Goal: Task Accomplishment & Management: Use online tool/utility

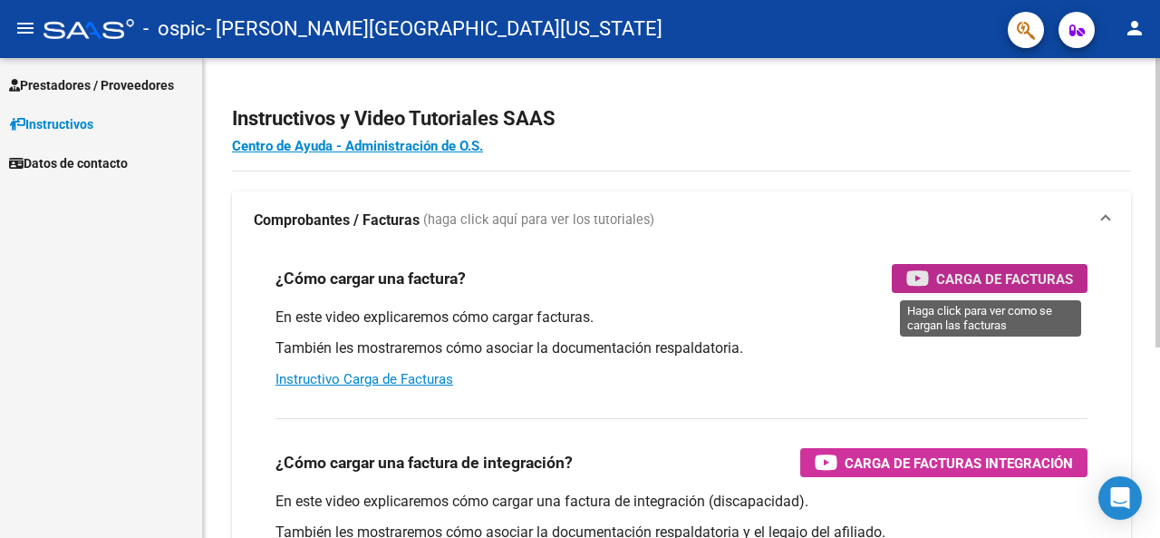
click at [1019, 267] on div "Carga de Facturas" at bounding box center [990, 278] width 167 height 29
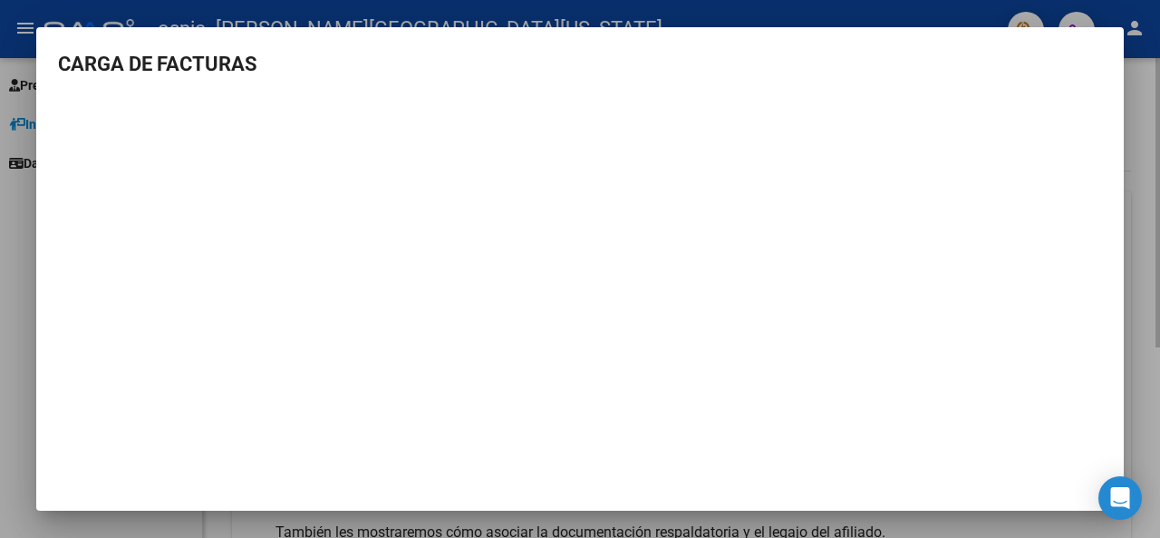
drag, startPoint x: 1157, startPoint y: 112, endPoint x: 1146, endPoint y: 115, distance: 11.5
click at [1153, 112] on div at bounding box center [580, 269] width 1160 height 538
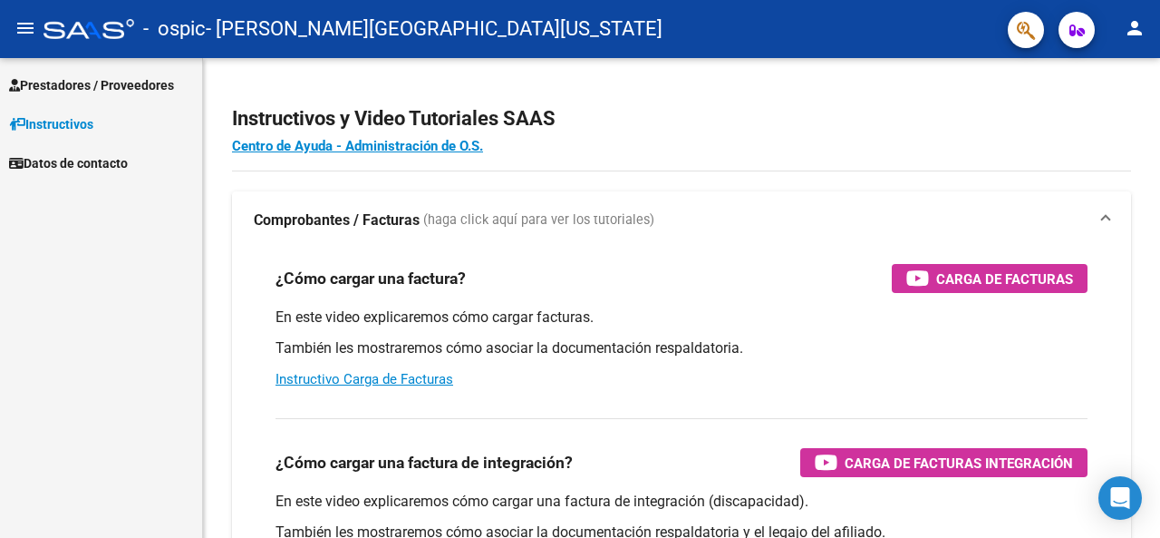
click at [119, 86] on span "Prestadores / Proveedores" at bounding box center [91, 85] width 165 height 20
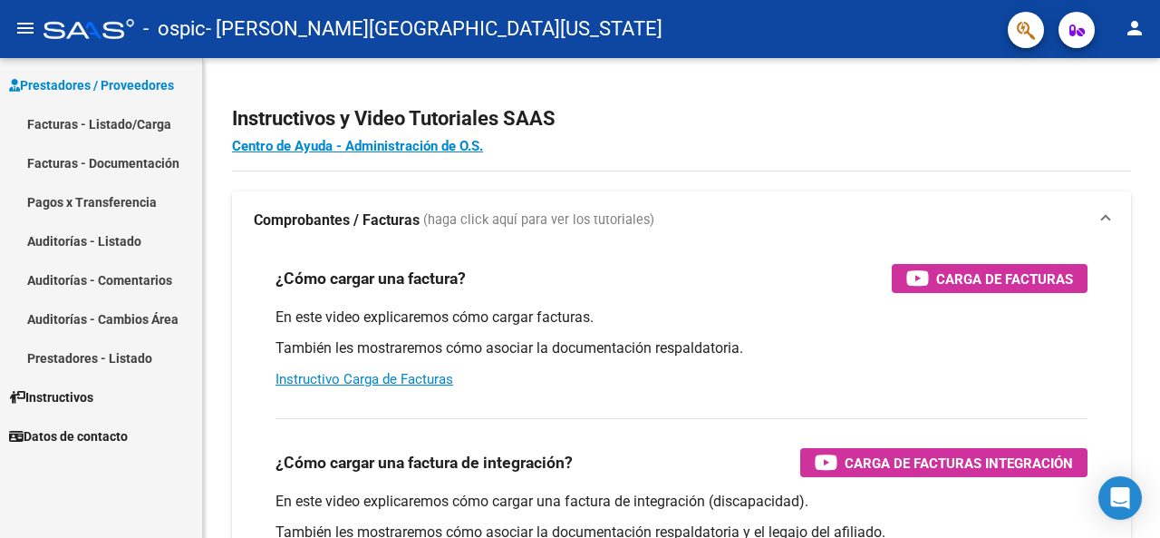
click at [94, 133] on link "Facturas - Listado/Carga" at bounding box center [101, 123] width 202 height 39
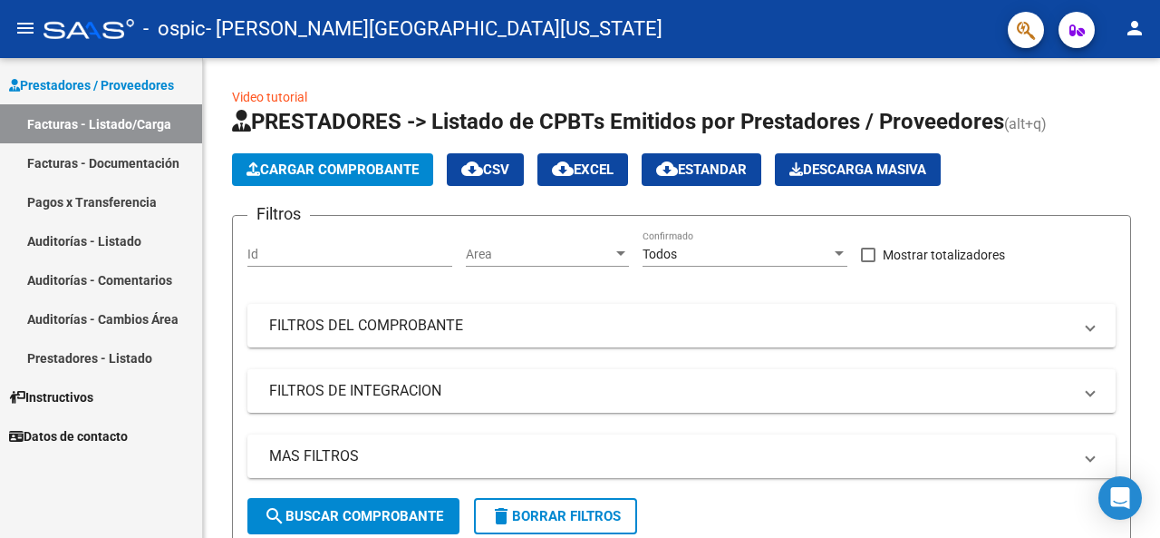
click at [104, 198] on link "Pagos x Transferencia" at bounding box center [101, 201] width 202 height 39
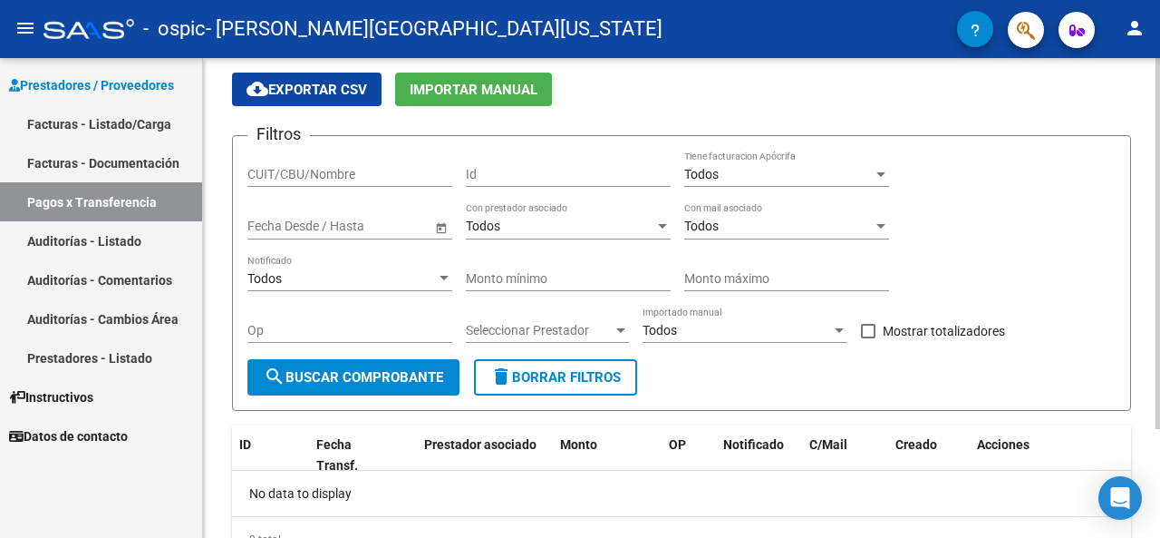
scroll to position [141, 0]
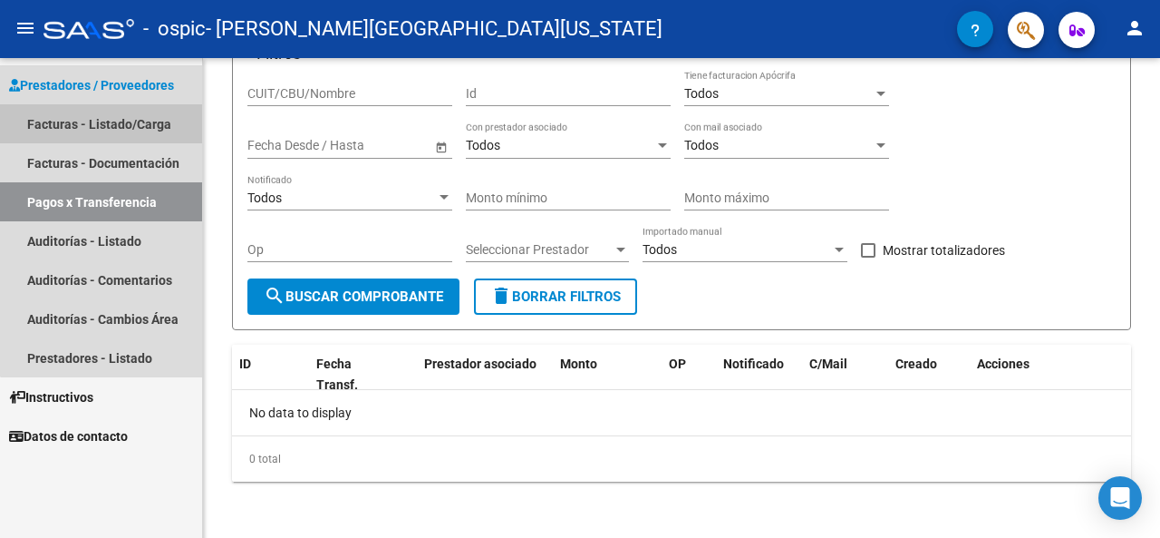
click at [156, 122] on link "Facturas - Listado/Carga" at bounding box center [101, 123] width 202 height 39
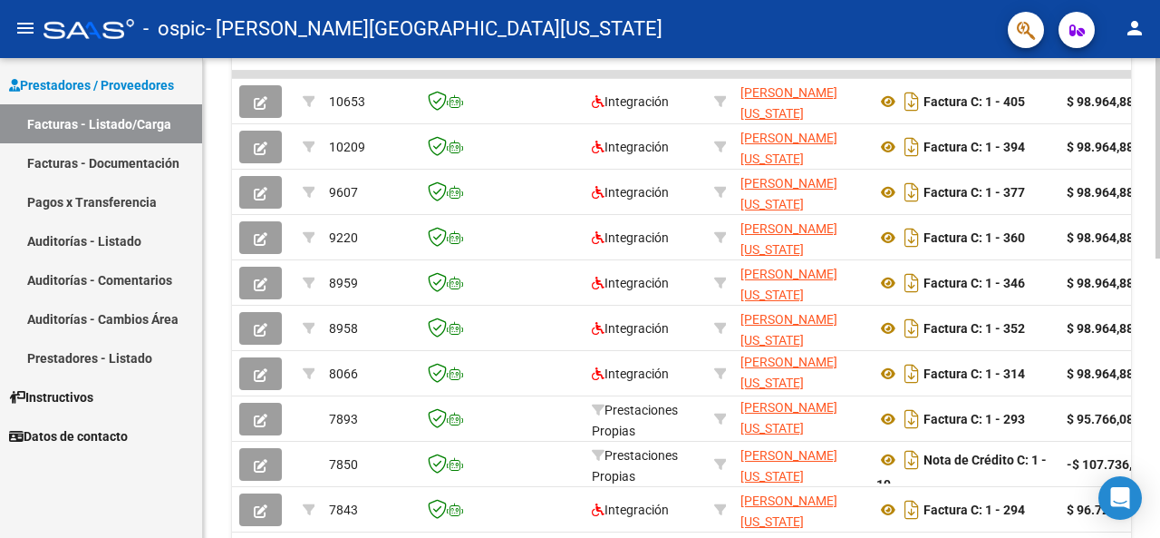
scroll to position [667, 0]
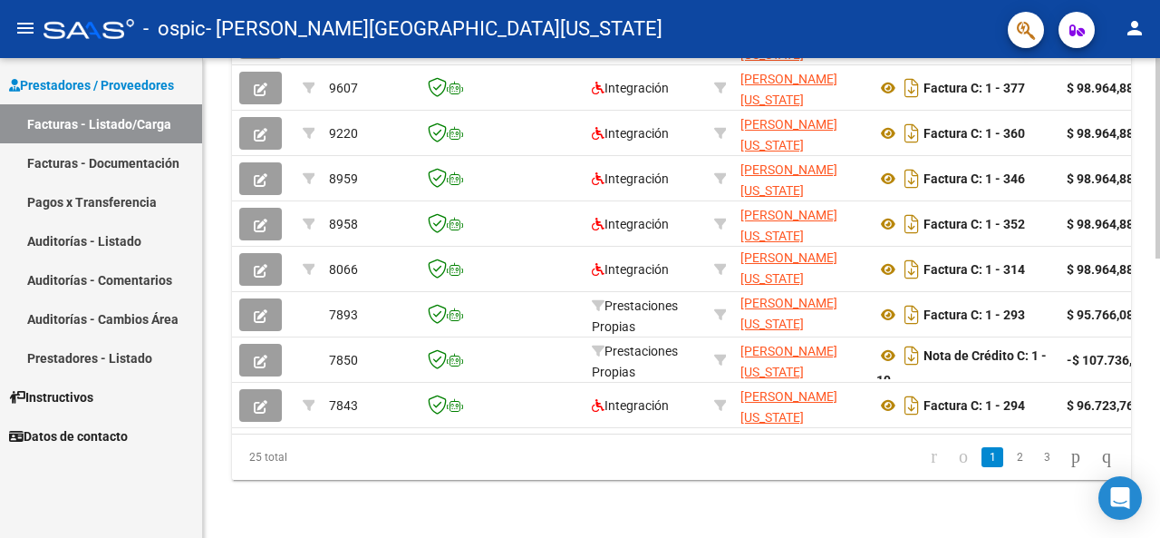
click at [1159, 365] on div at bounding box center [1158, 437] width 5 height 200
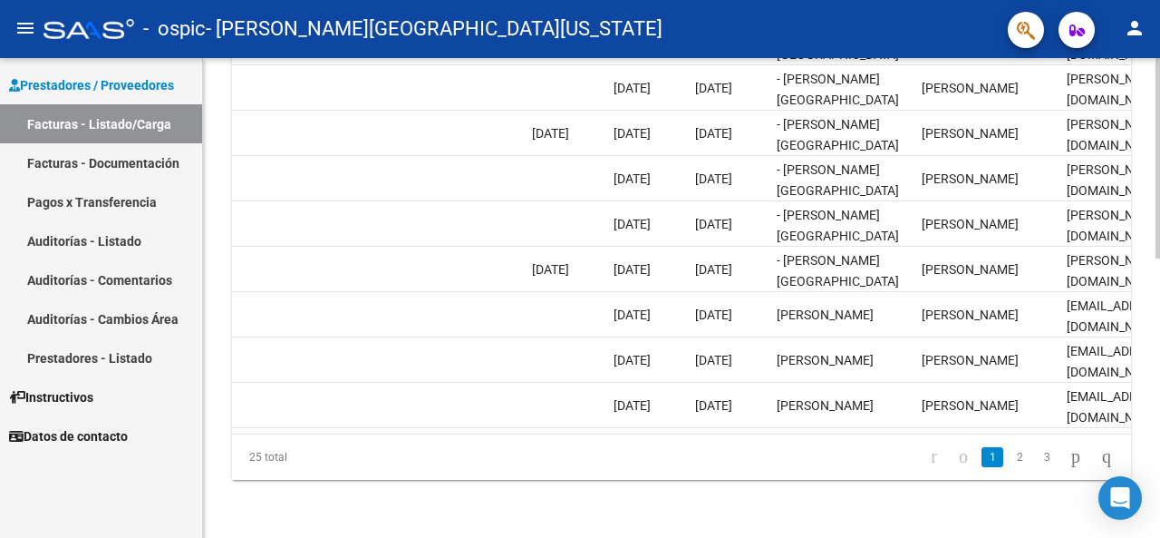
scroll to position [0, 2923]
